Goal: Find specific page/section: Locate a particular part of the current website

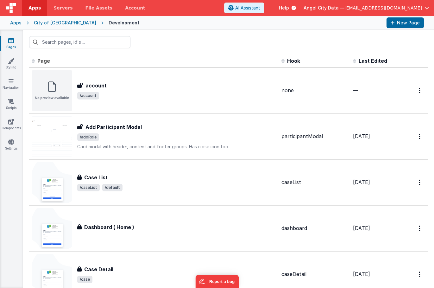
click at [45, 21] on div "City of [GEOGRAPHIC_DATA]" at bounding box center [65, 23] width 62 height 6
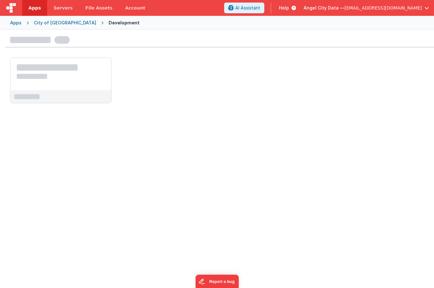
click at [15, 22] on div "Apps" at bounding box center [15, 23] width 11 height 6
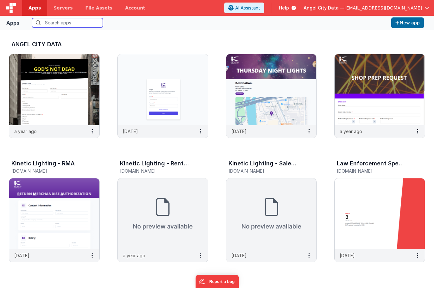
scroll to position [454, 0]
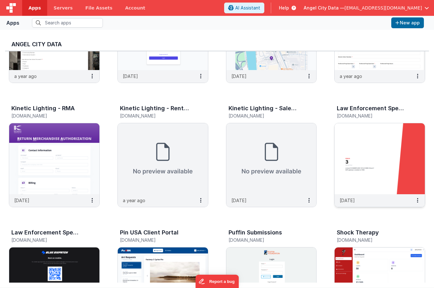
click at [352, 141] on img at bounding box center [380, 158] width 90 height 71
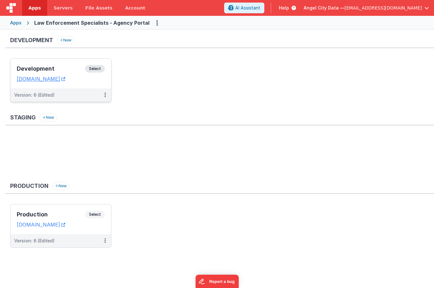
click at [67, 66] on h3 "Development" at bounding box center [51, 69] width 68 height 6
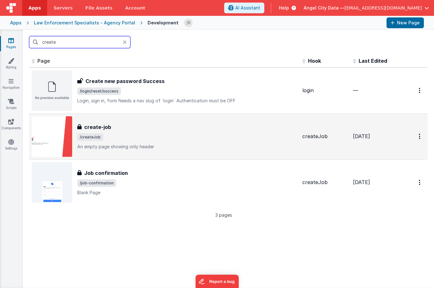
type input "create"
click at [90, 123] on h3 "create-job" at bounding box center [97, 127] width 27 height 8
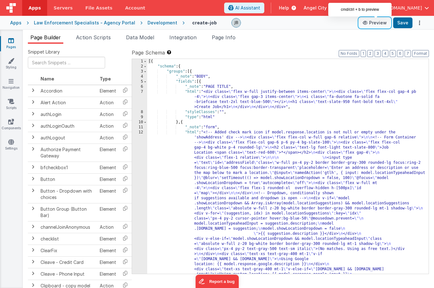
click at [382, 24] on button "Preview" at bounding box center [375, 23] width 32 height 10
